Goal: Ask a question: Seek information or help from site administrators or community

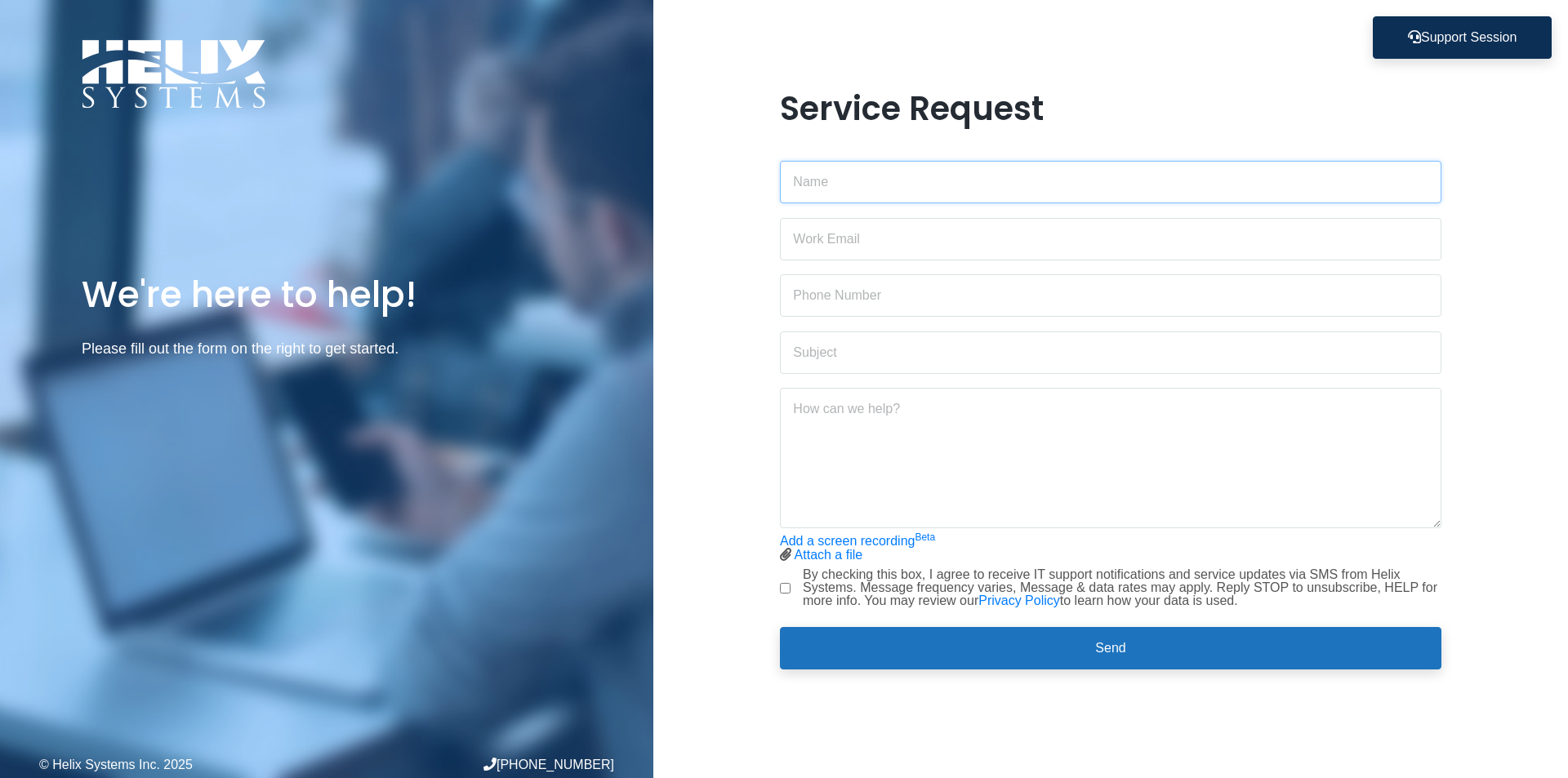
click at [843, 182] on input "text" at bounding box center [1110, 182] width 661 height 43
type input "[PERSON_NAME]"
click at [826, 247] on input "email" at bounding box center [1110, 239] width 661 height 43
type input "[PERSON_NAME][EMAIL_ADDRESS][DOMAIN_NAME]"
click at [847, 293] on input "text" at bounding box center [1110, 296] width 661 height 43
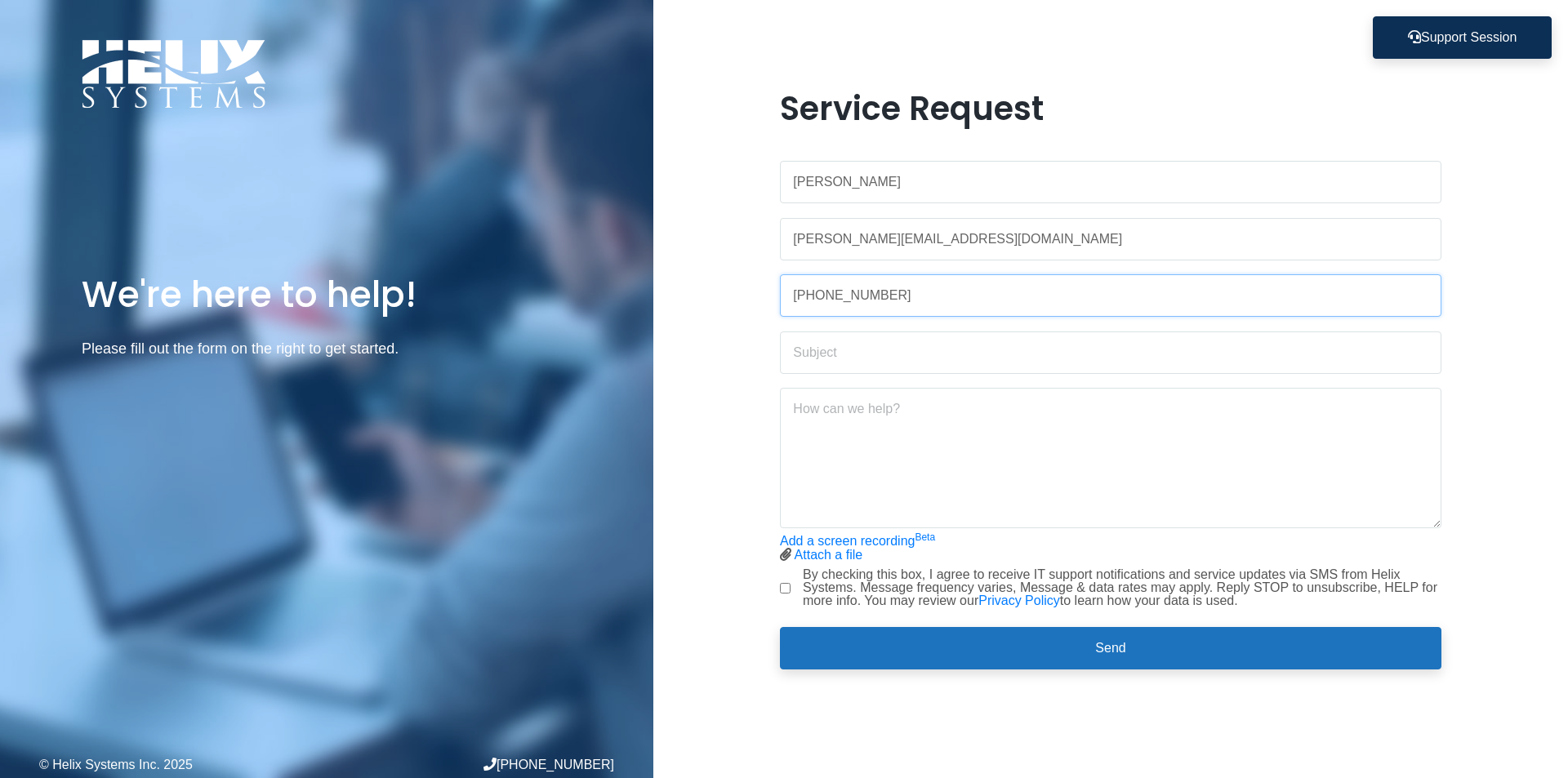
type input "[PHONE_NUMBER]"
click at [823, 356] on input "text" at bounding box center [1110, 353] width 661 height 43
type input "Question re: Microsoft"
click at [804, 406] on textarea at bounding box center [1110, 458] width 661 height 140
type textarea "J"
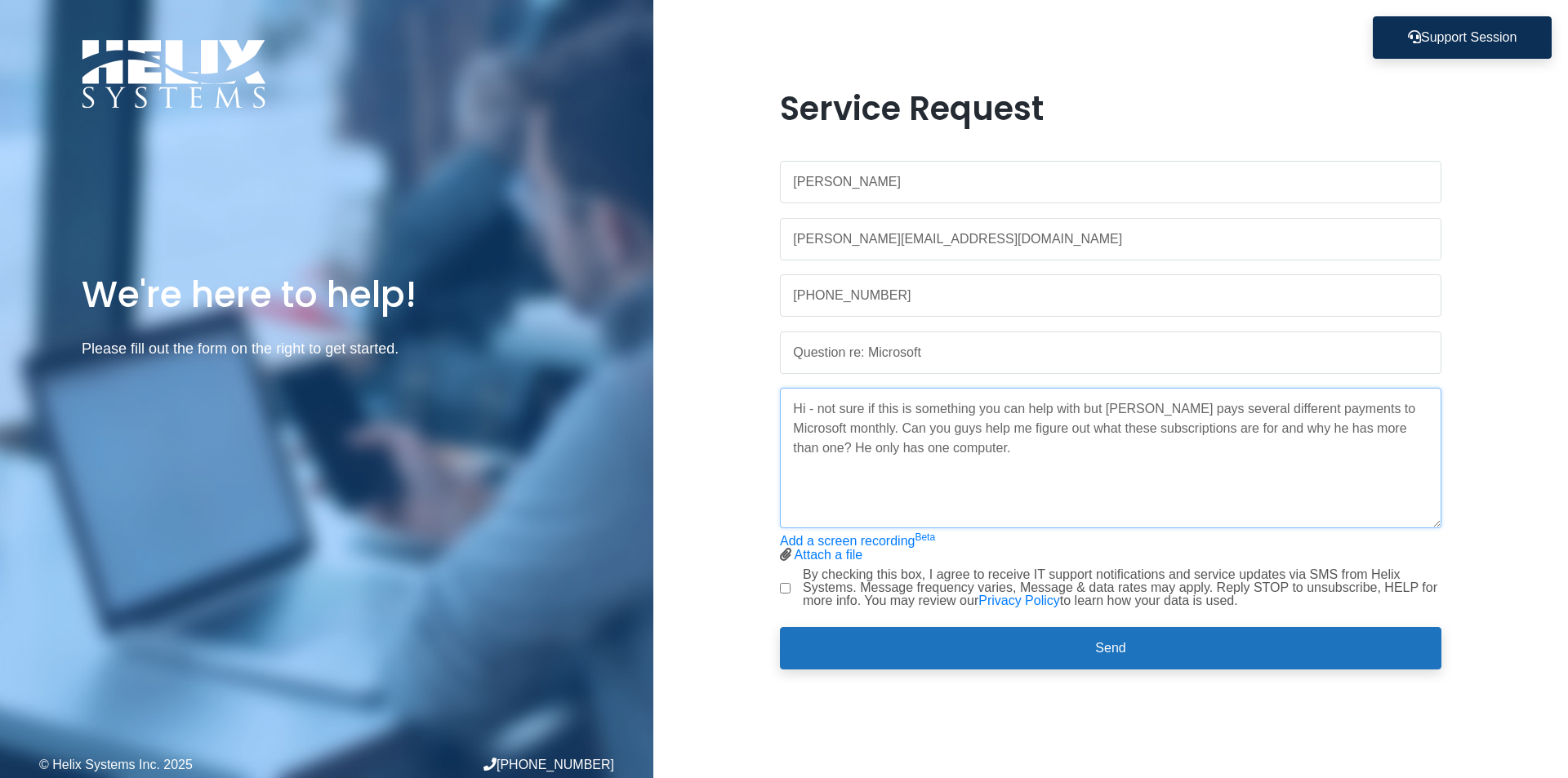
type textarea "Hi - not sure if this is something you can help with but [PERSON_NAME] pays sev…"
click at [787, 587] on input "By checking this box, I agree to receive IT support notifications and service u…" at bounding box center [785, 588] width 11 height 11
checkbox input "true"
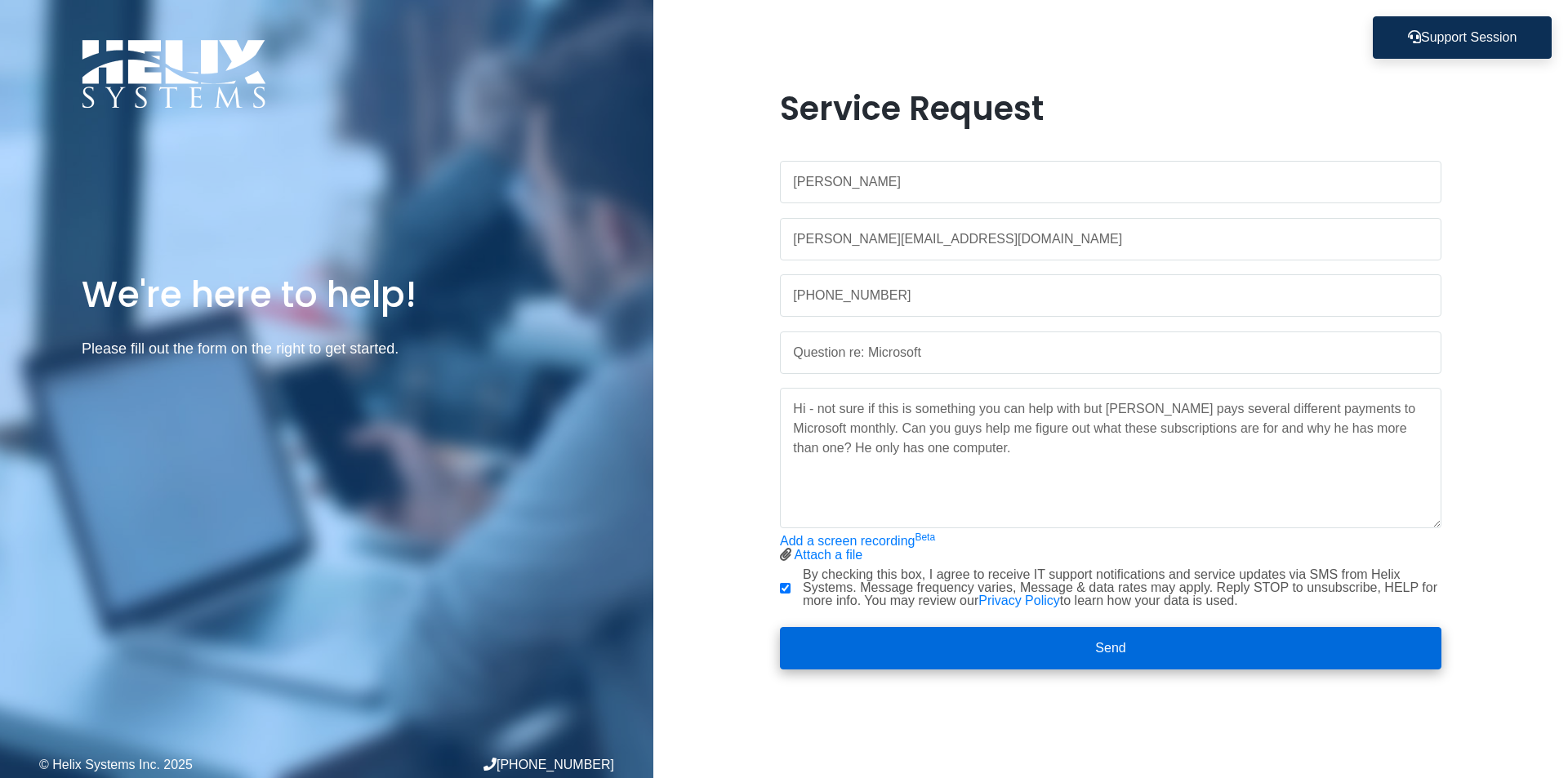
click at [1150, 644] on button "Send" at bounding box center [1110, 649] width 661 height 43
